Goal: Navigation & Orientation: Find specific page/section

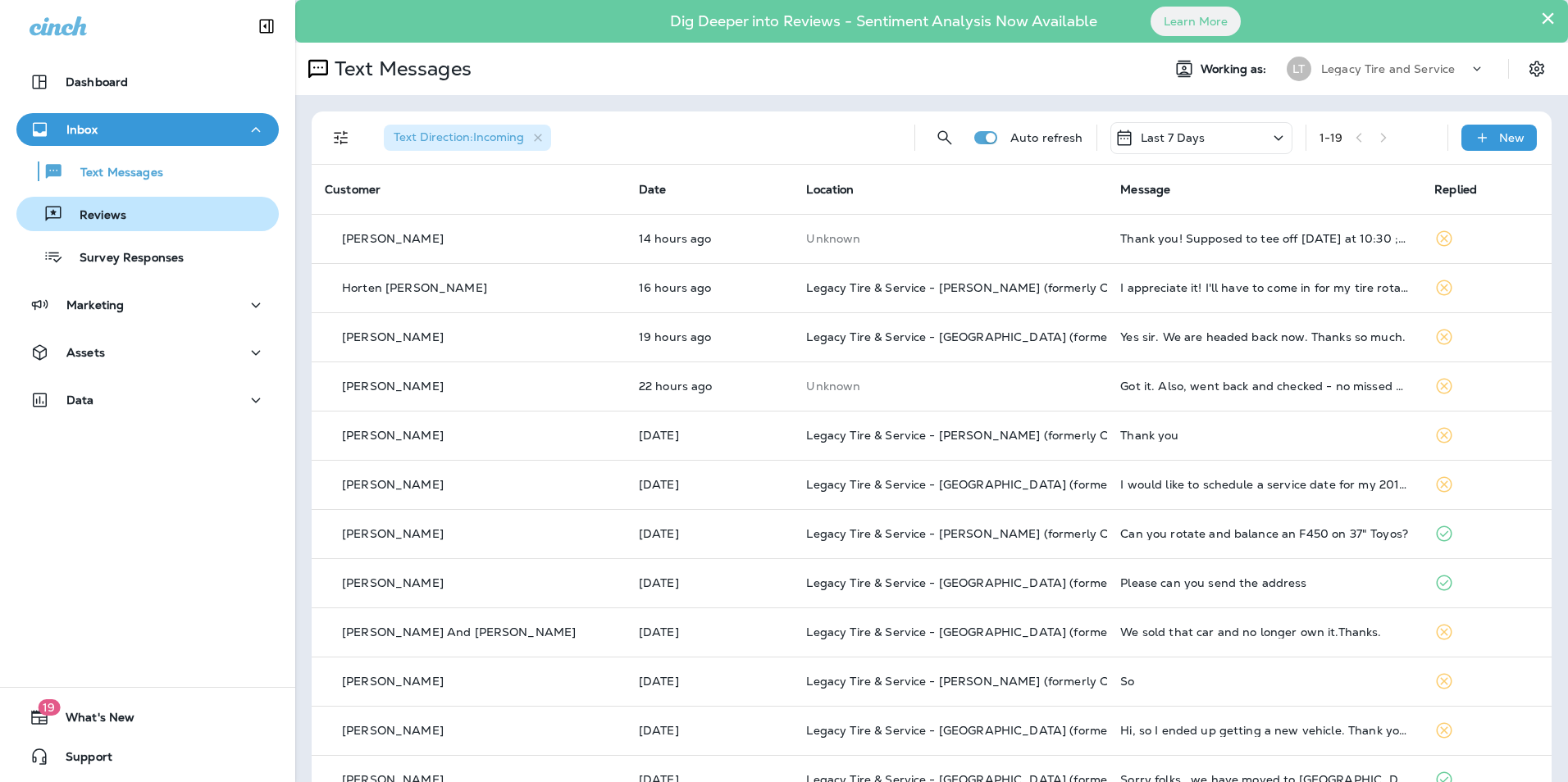
click at [121, 216] on p "Reviews" at bounding box center [95, 215] width 63 height 15
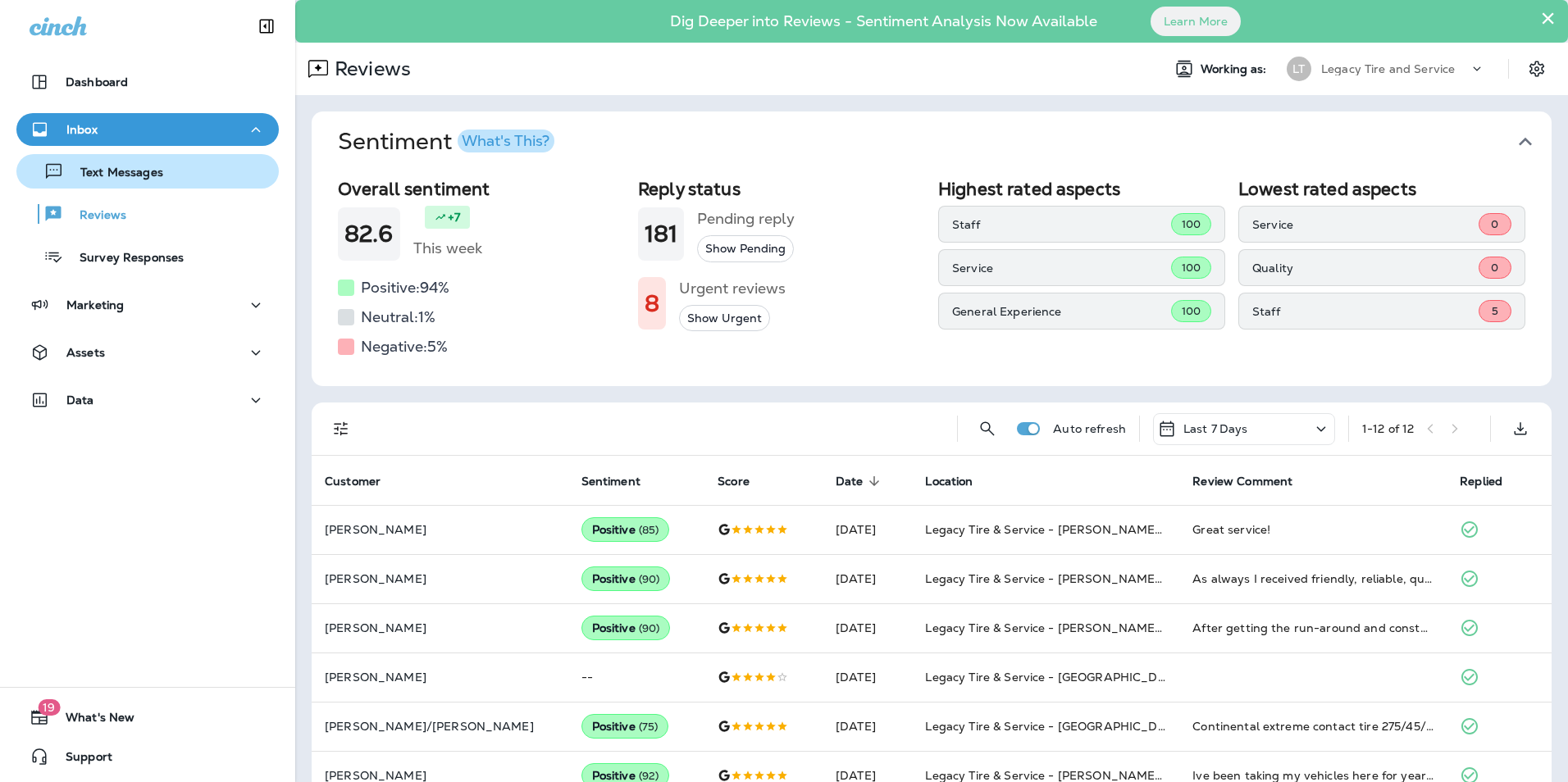
click at [121, 179] on p "Text Messages" at bounding box center [113, 172] width 99 height 15
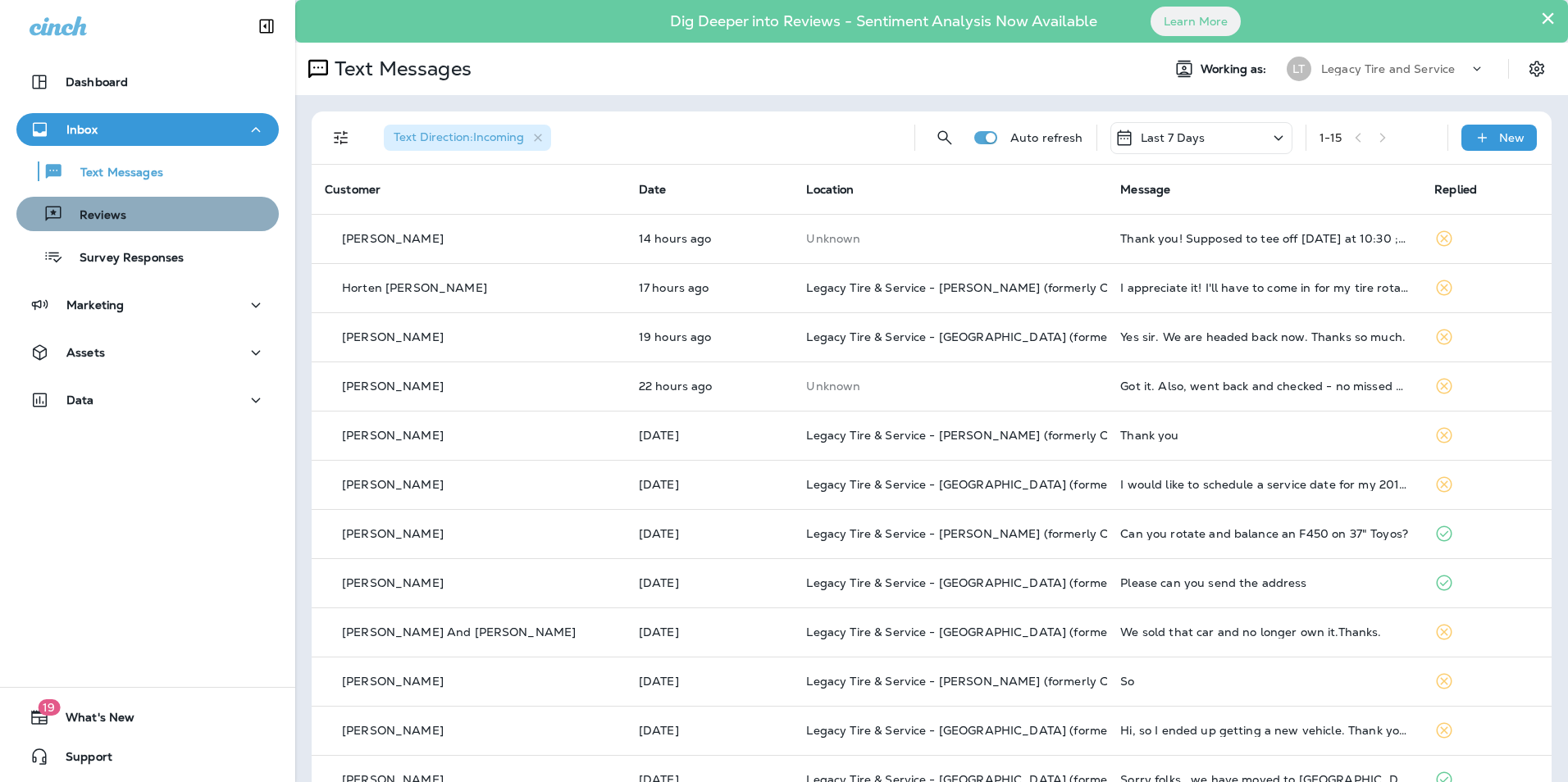
click at [185, 215] on div "Reviews" at bounding box center [147, 214] width 249 height 25
